Goal: Task Accomplishment & Management: Use online tool/utility

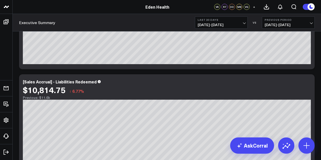
scroll to position [365, 0]
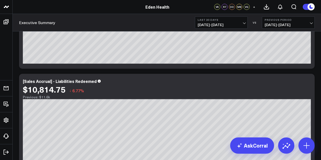
click at [244, 23] on span "[DATE] - [DATE]" at bounding box center [221, 25] width 47 height 4
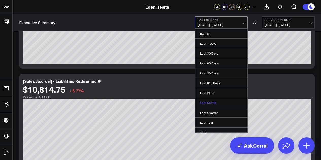
scroll to position [5, 0]
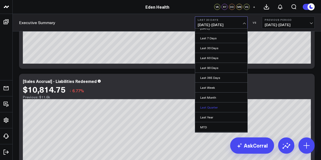
click at [208, 106] on link "Last Quarter" at bounding box center [221, 108] width 52 height 10
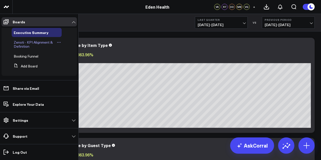
click at [30, 46] on link "Zenoti - KPI Alignment & Definition" at bounding box center [35, 44] width 42 height 8
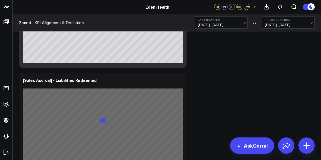
scroll to position [1072, 0]
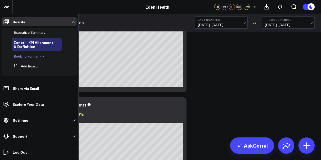
click at [20, 57] on span "Booking Funnel" at bounding box center [26, 56] width 25 height 5
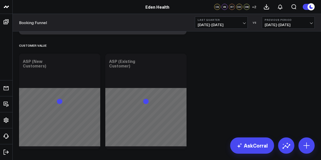
scroll to position [306, 0]
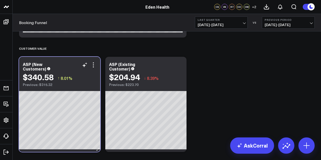
click at [49, 70] on icon at bounding box center [48, 68] width 3 height 3
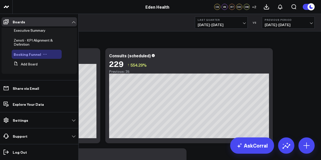
scroll to position [0, 0]
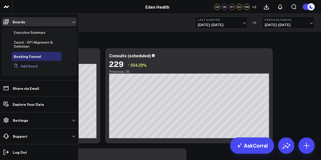
click at [31, 67] on button "Add Board" at bounding box center [25, 66] width 26 height 9
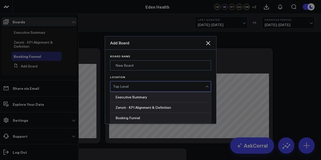
click at [136, 87] on div "Top Level" at bounding box center [159, 87] width 92 height 4
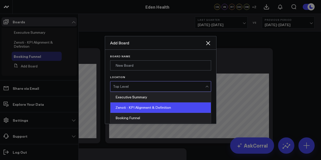
click at [125, 107] on div "Zenoti - KPI Alignment & Definition" at bounding box center [160, 108] width 101 height 10
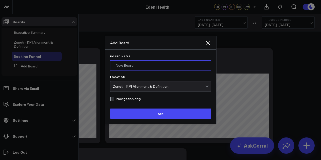
click at [135, 67] on input "Board Name" at bounding box center [160, 65] width 101 height 10
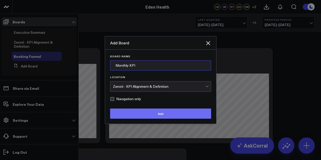
type input "Monthly KPI"
click at [134, 114] on button "Add" at bounding box center [160, 114] width 101 height 10
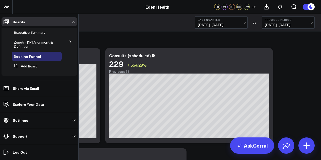
scroll to position [2, 0]
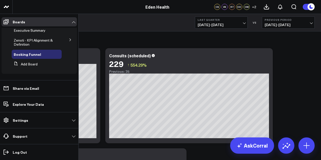
click at [69, 39] on icon at bounding box center [70, 39] width 3 height 3
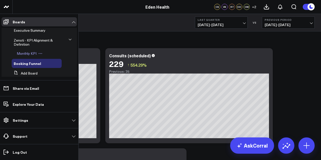
click at [23, 53] on span "Monthly KPI" at bounding box center [27, 53] width 20 height 5
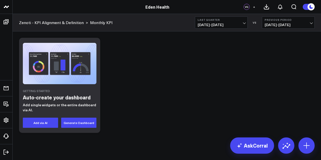
click at [36, 72] on img at bounding box center [60, 63] width 74 height 41
click at [77, 121] on button "Generate Dashboard" at bounding box center [78, 123] width 35 height 10
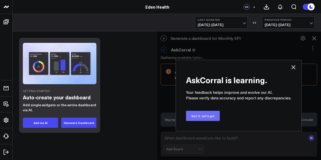
click at [199, 113] on button "Got it. Let's go!" at bounding box center [203, 116] width 34 height 10
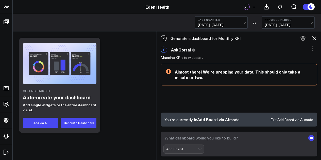
scroll to position [6, 0]
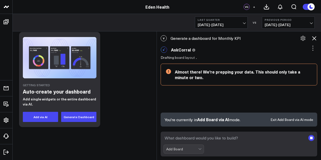
click at [225, 137] on textarea at bounding box center [235, 138] width 143 height 9
type textarea "I"
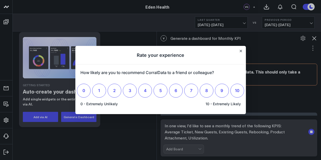
scroll to position [0, 0]
type textarea "In one view, I'd like to see a monthly trend of the following KPIS: Average Tic…"
click at [241, 49] on button "Close" at bounding box center [241, 51] width 4 height 4
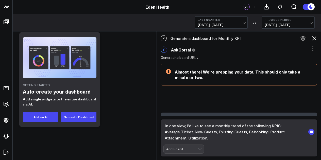
click at [218, 138] on textarea "In one view, I'd like to see a monthly trend of the following KPIS: Average Tic…" at bounding box center [235, 131] width 143 height 21
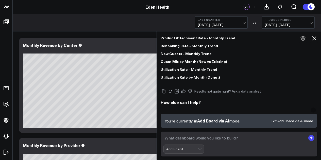
scroll to position [155, 0]
click at [314, 39] on icon at bounding box center [314, 38] width 6 height 6
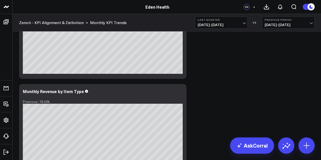
scroll to position [236, 0]
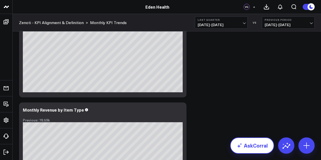
click at [246, 141] on link "AskCorral" at bounding box center [252, 146] width 44 height 16
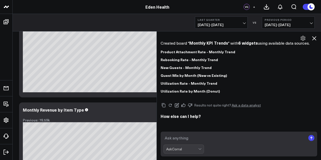
click at [235, 133] on form "AskCorral" at bounding box center [239, 144] width 157 height 25
click at [232, 137] on textarea at bounding box center [235, 138] width 143 height 9
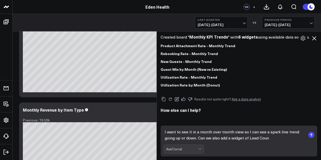
type textarea "I want to see it in a month over month view so I can see a spark line trend goi…"
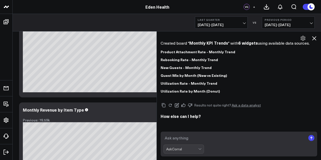
scroll to position [153, 0]
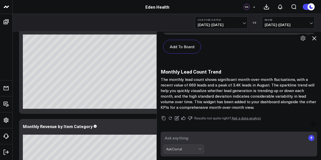
scroll to position [620, 0]
click at [317, 37] on button at bounding box center [314, 38] width 9 height 9
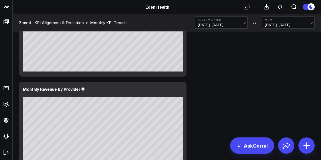
scroll to position [0, 0]
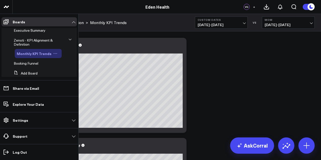
click at [53, 53] on icon at bounding box center [55, 54] width 4 height 4
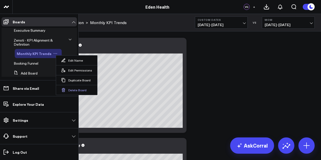
click at [76, 91] on button "Delete Board" at bounding box center [76, 90] width 41 height 10
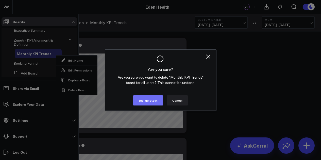
click at [146, 98] on button "Yes, delete it" at bounding box center [148, 100] width 30 height 10
